Goal: Transaction & Acquisition: Purchase product/service

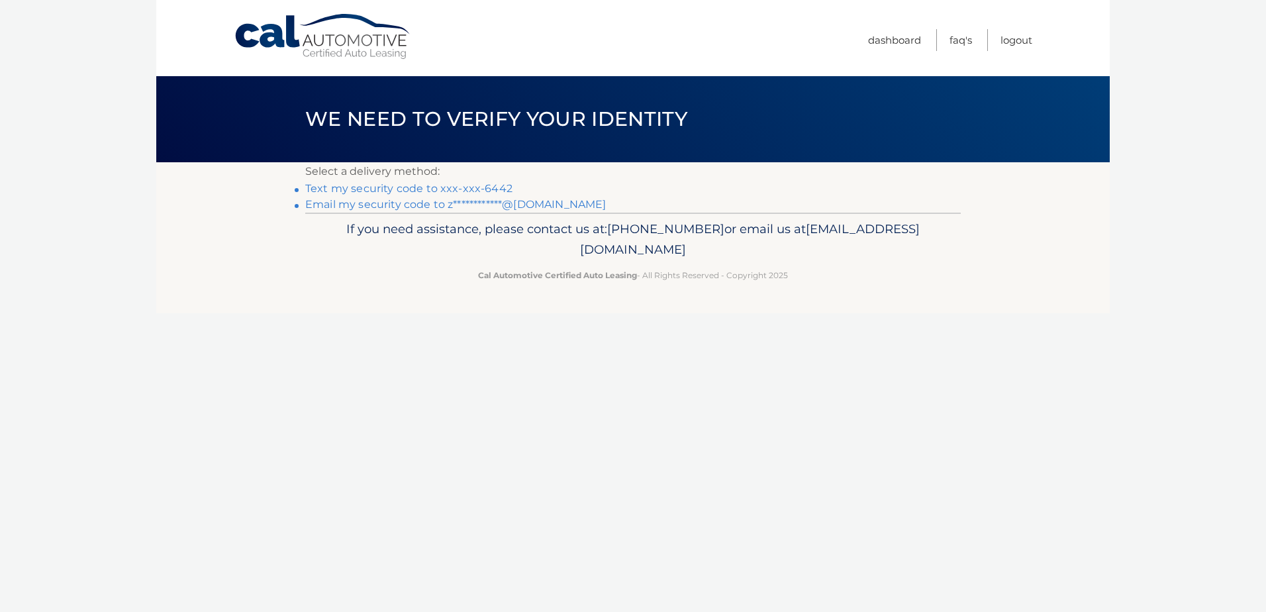
click at [367, 191] on link "Text my security code to xxx-xxx-6442" at bounding box center [408, 188] width 207 height 13
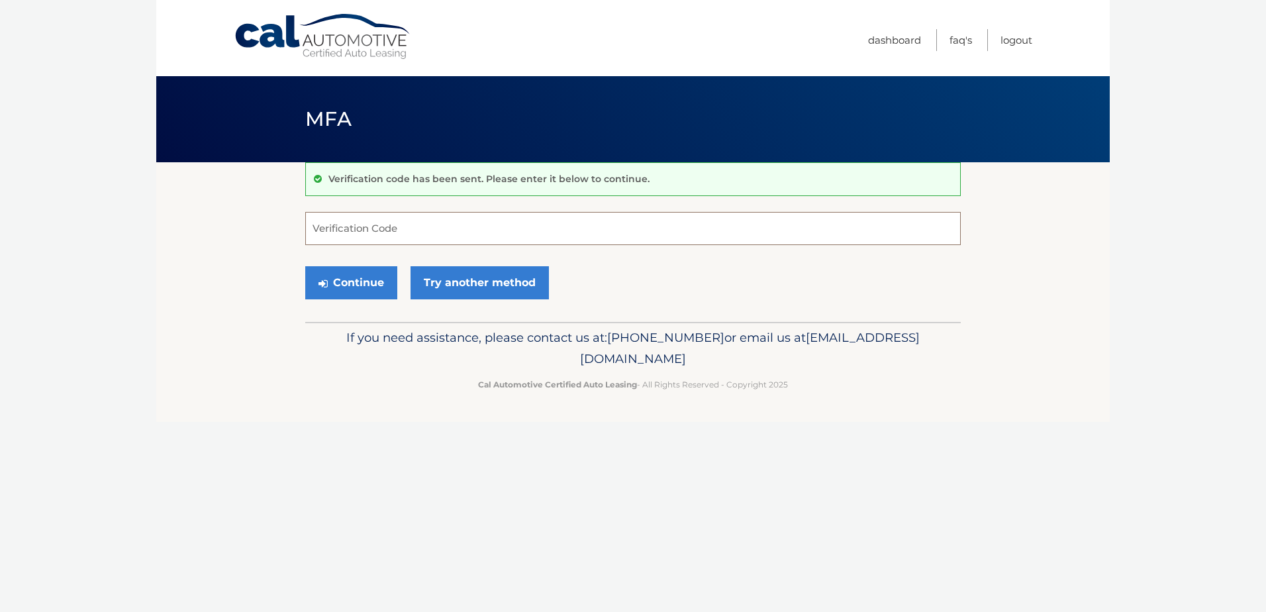
click at [433, 234] on input "Verification Code" at bounding box center [632, 228] width 655 height 33
type input "923213"
click at [359, 284] on button "Continue" at bounding box center [351, 282] width 92 height 33
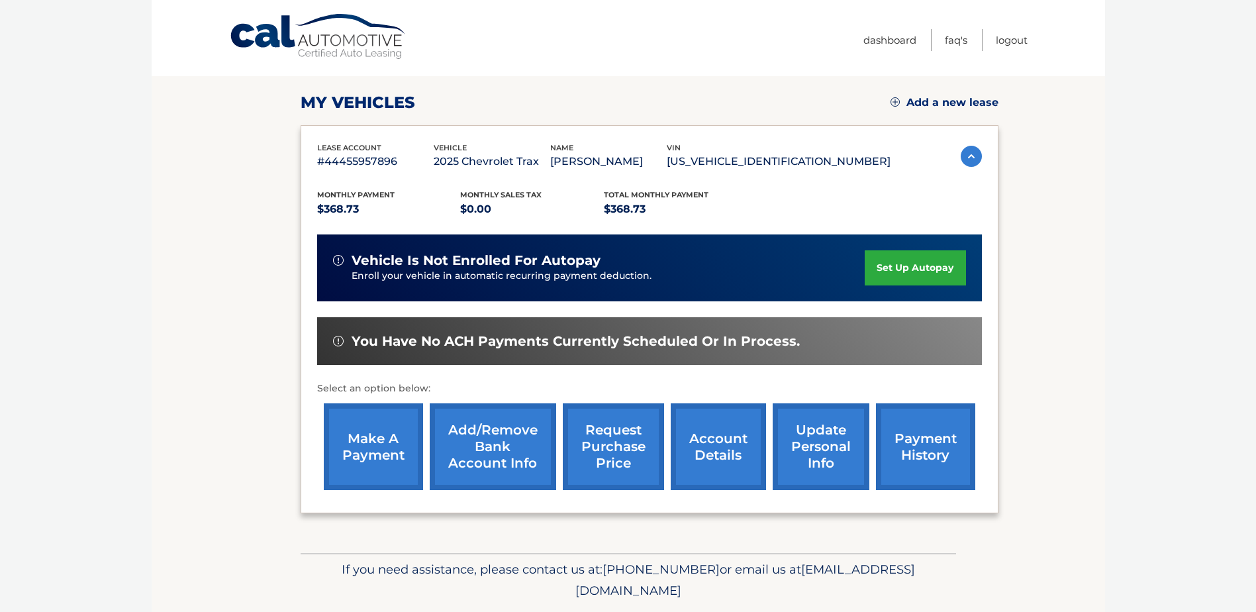
scroll to position [191, 0]
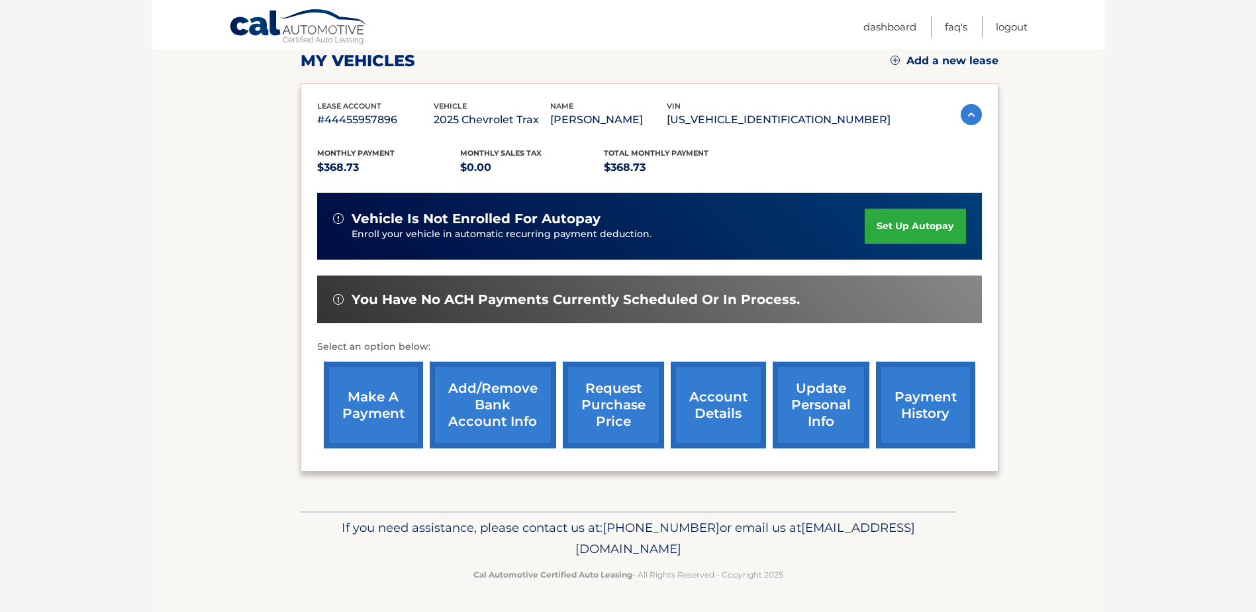
click at [367, 410] on link "make a payment" at bounding box center [373, 404] width 99 height 87
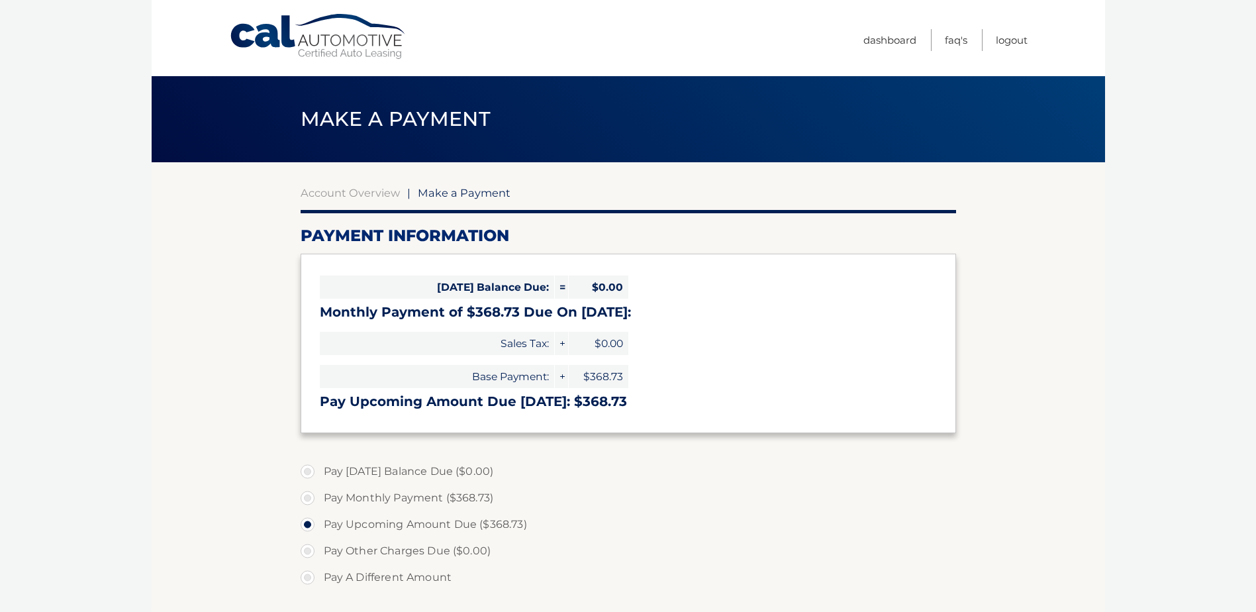
select select "MzYyNzQ2NmMtNTAxMi00ZTI4LWJjOTAtMjUwZDc2ZWFiYzFm"
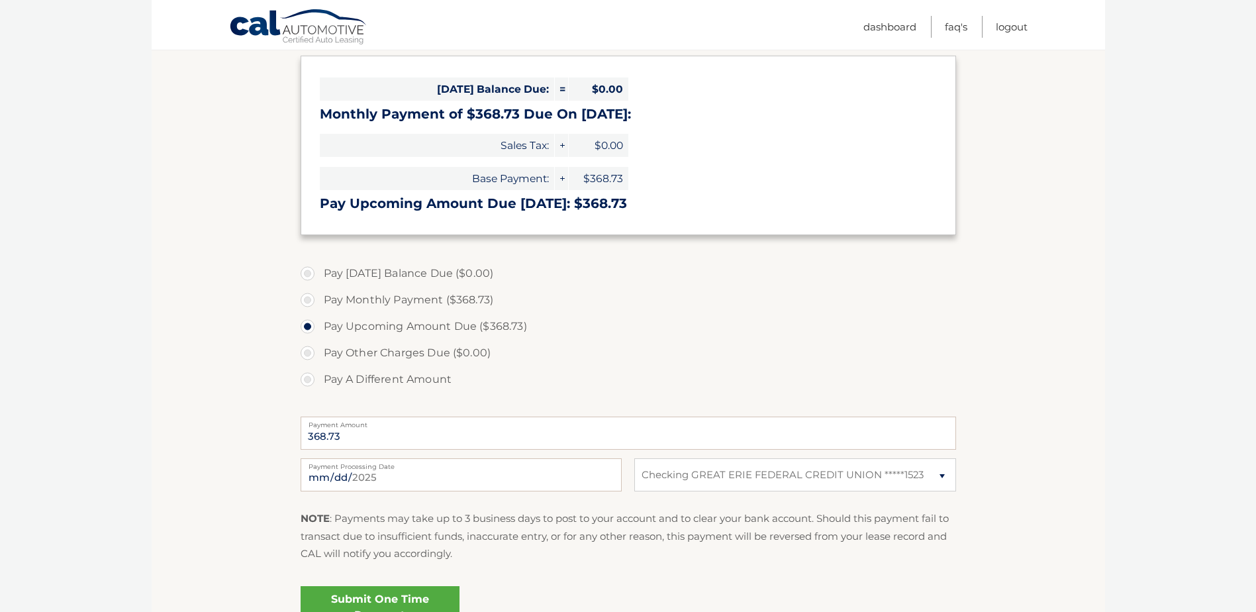
scroll to position [199, 0]
click at [375, 476] on input "2025-08-21" at bounding box center [461, 473] width 321 height 33
click at [454, 473] on input "2025-08-21" at bounding box center [461, 473] width 321 height 33
click at [516, 473] on input "2025-08-28" at bounding box center [461, 473] width 321 height 33
type input "2025-08-26"
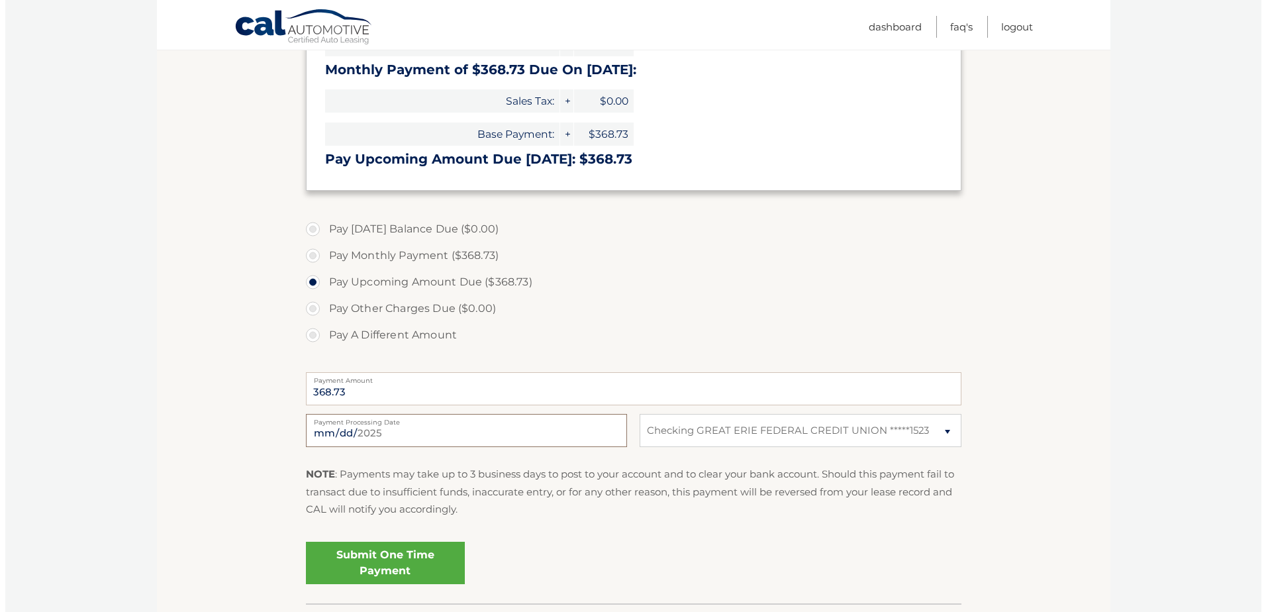
scroll to position [265, 0]
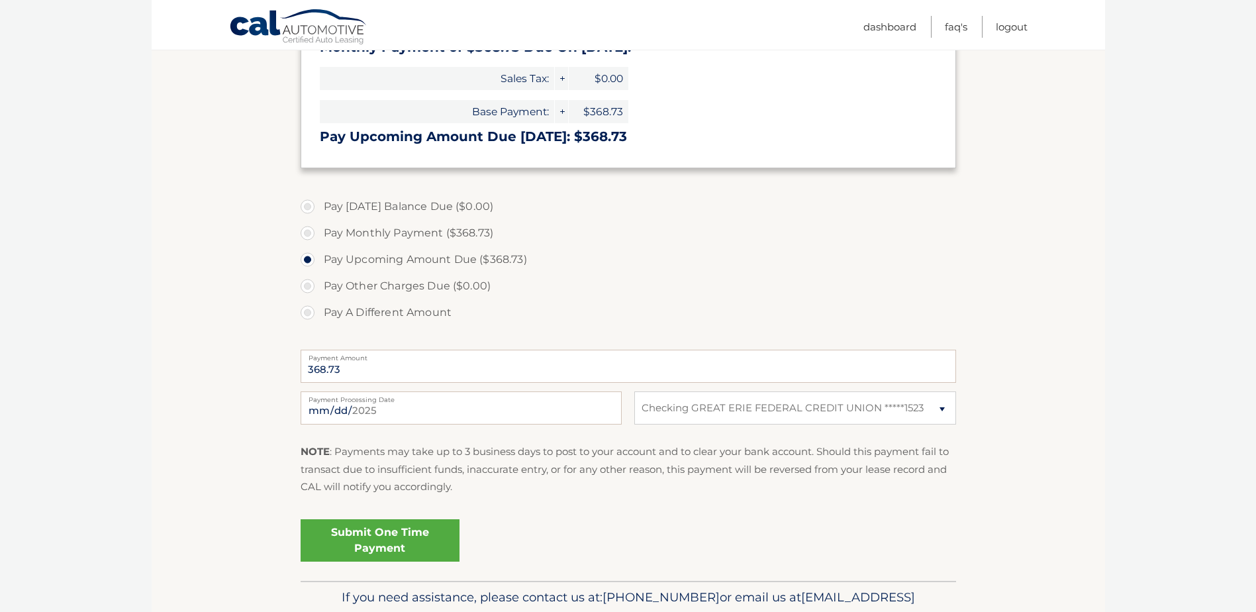
click at [377, 551] on link "Submit One Time Payment" at bounding box center [380, 540] width 159 height 42
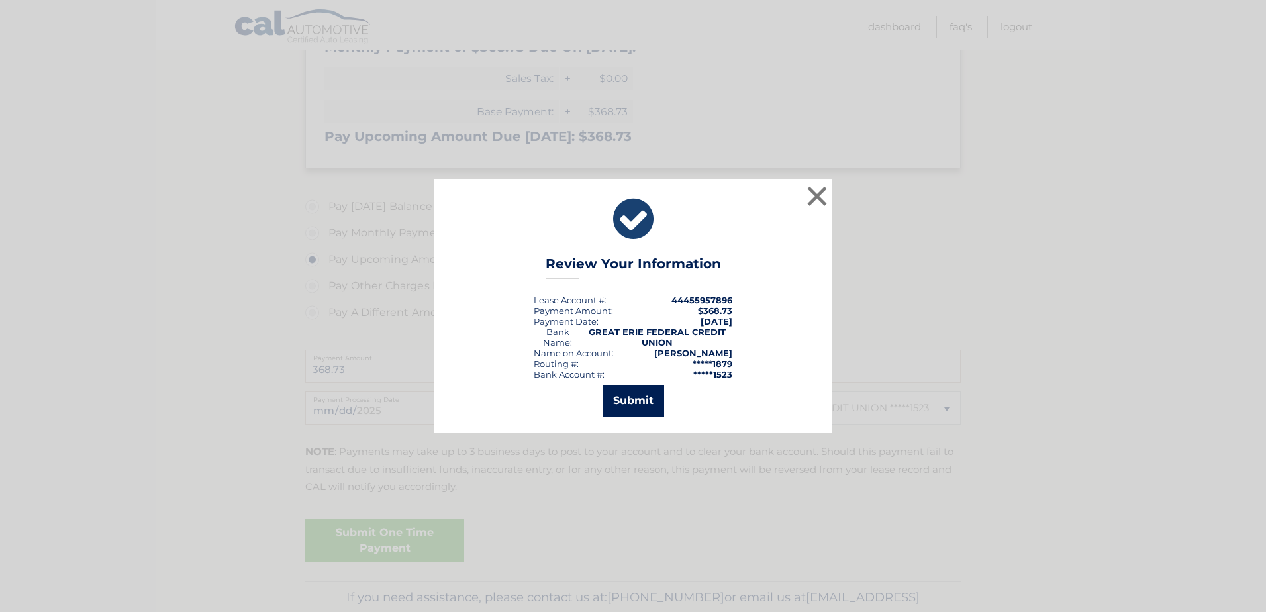
click at [622, 412] on button "Submit" at bounding box center [633, 401] width 62 height 32
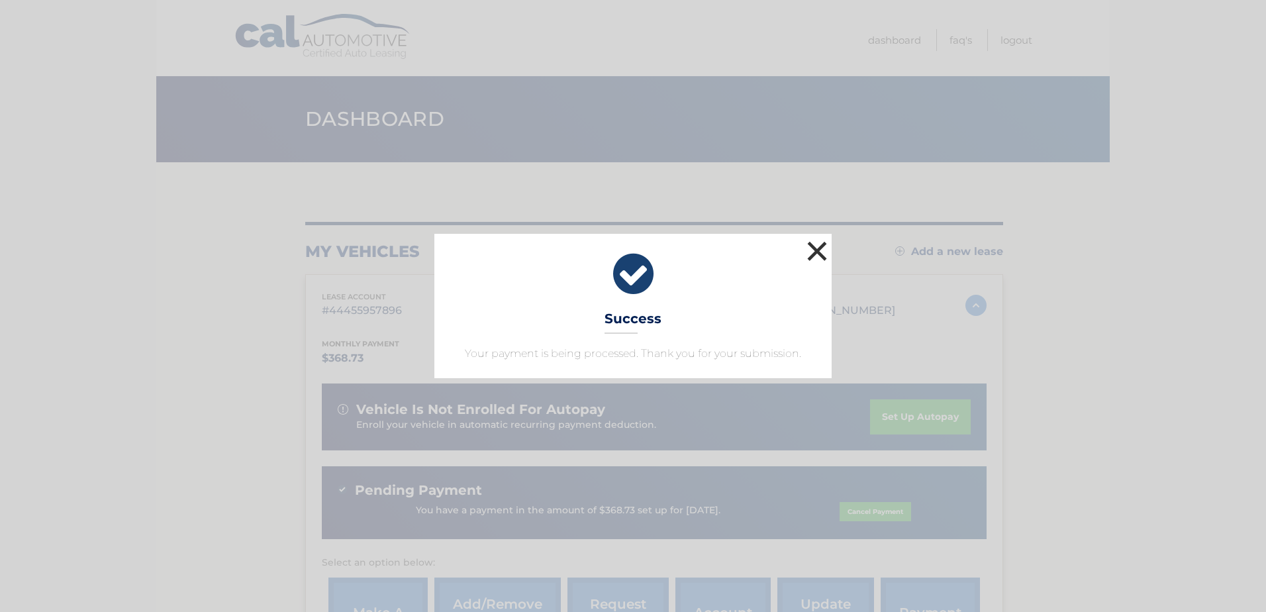
click at [822, 254] on button "×" at bounding box center [817, 251] width 26 height 26
